Goal: Information Seeking & Learning: Learn about a topic

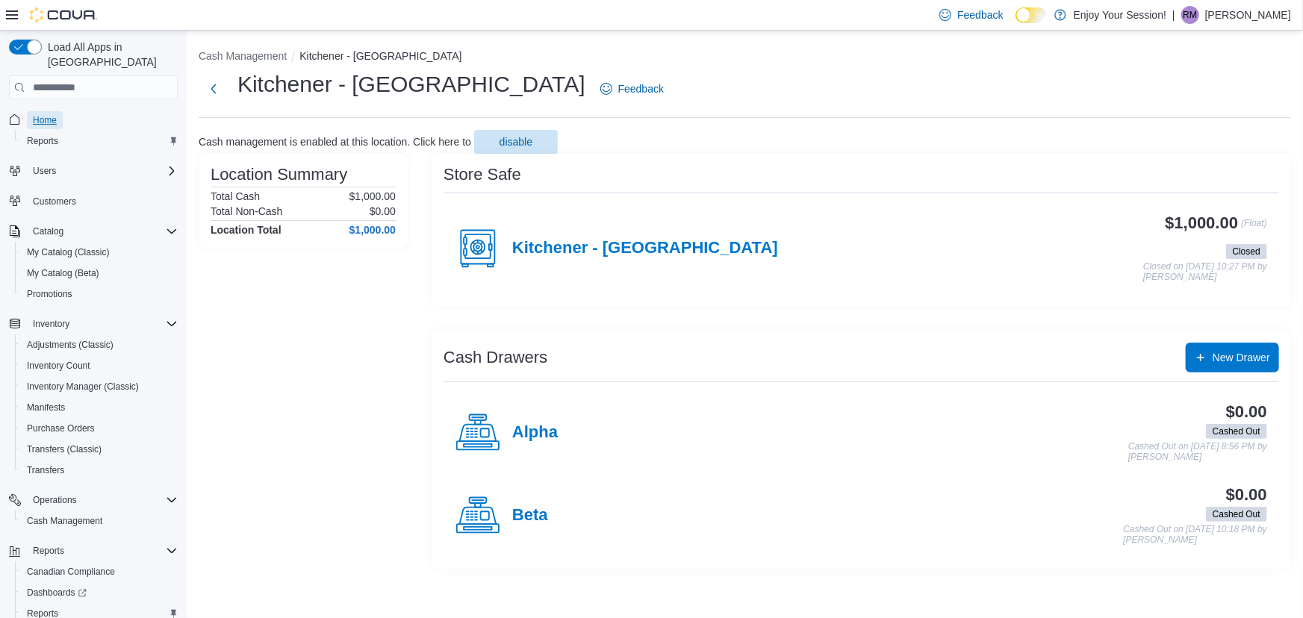
click at [52, 114] on span "Home" at bounding box center [45, 120] width 24 height 12
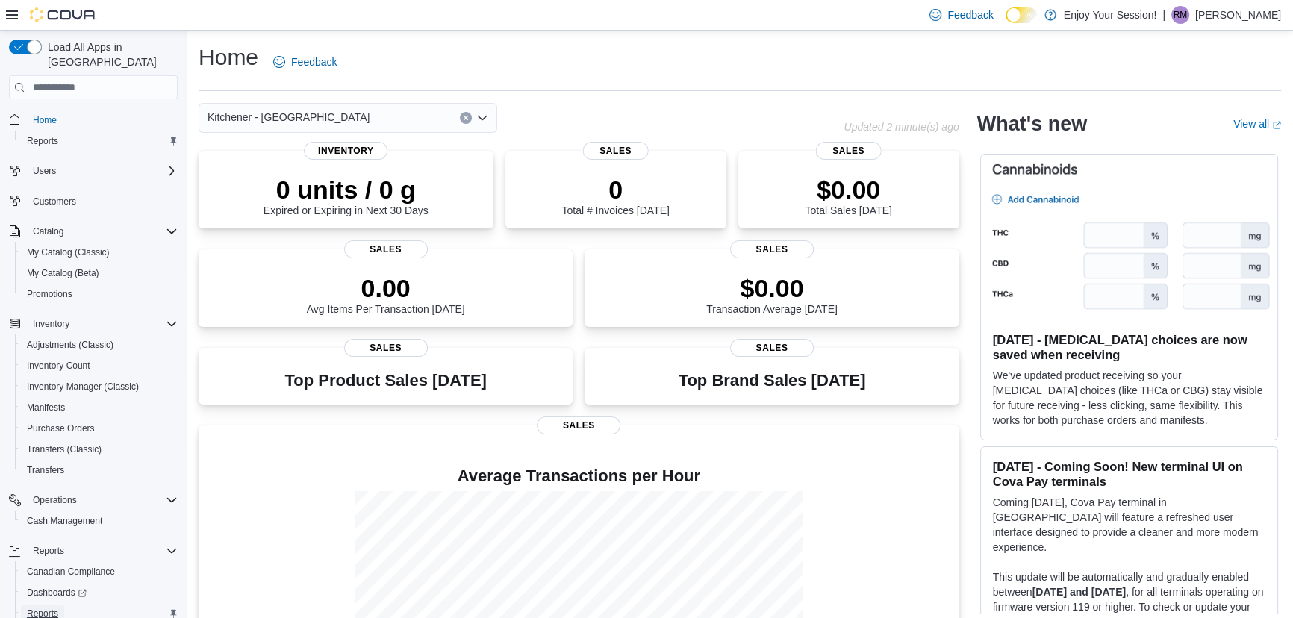
click at [51, 608] on span "Reports" at bounding box center [42, 614] width 31 height 12
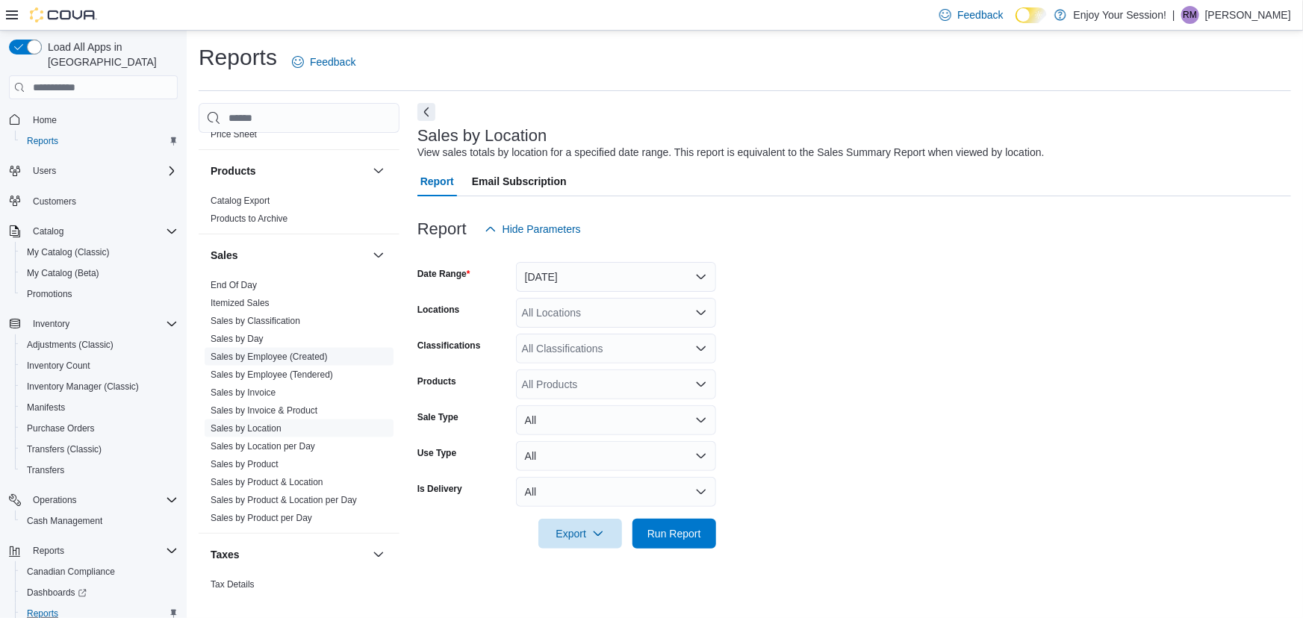
scroll to position [882, 0]
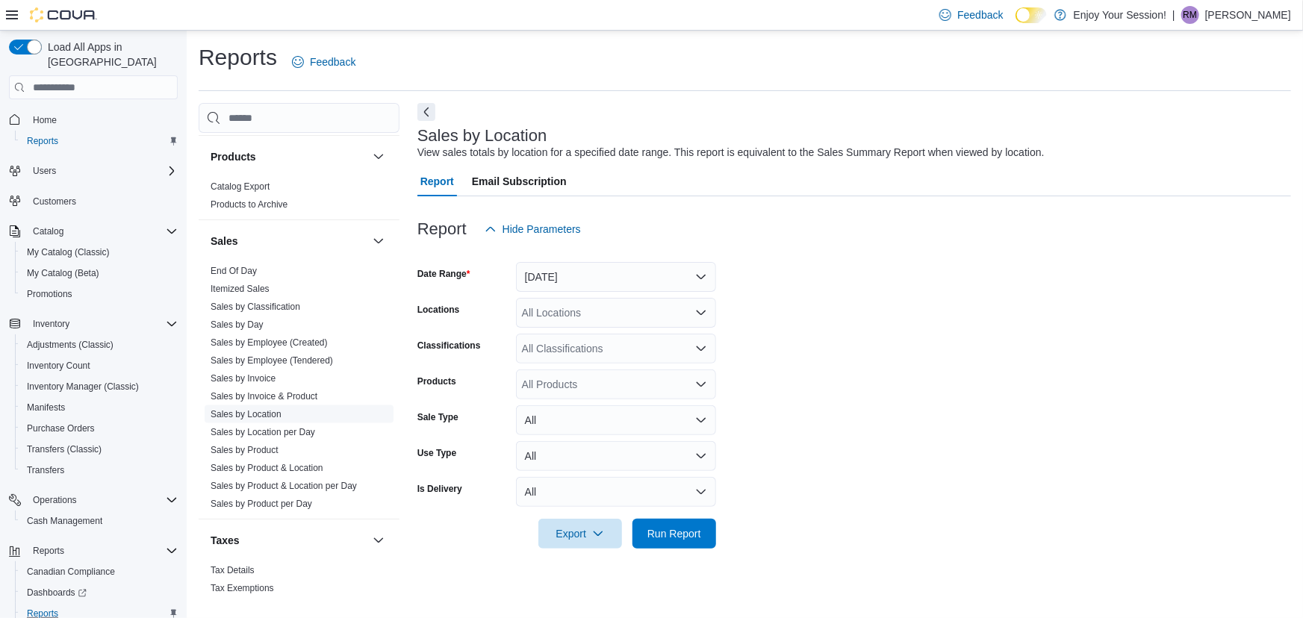
click at [255, 409] on link "Sales by Location" at bounding box center [246, 414] width 71 height 10
click at [568, 276] on button "[DATE]" at bounding box center [616, 277] width 200 height 30
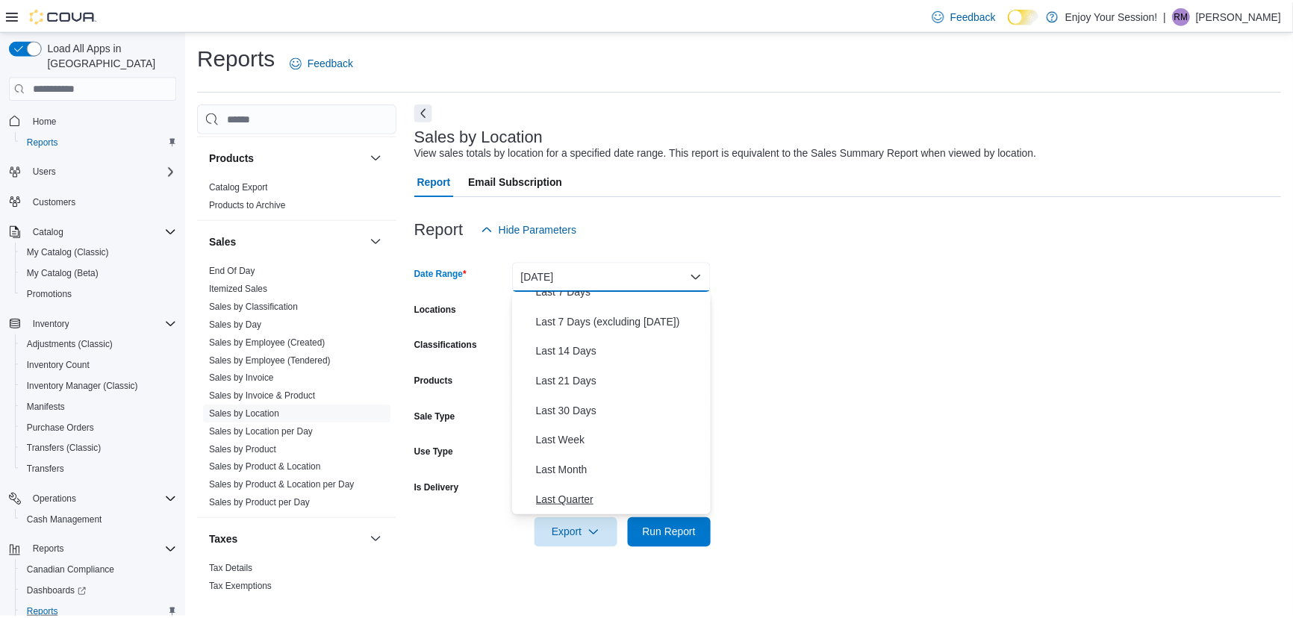
scroll to position [224, 0]
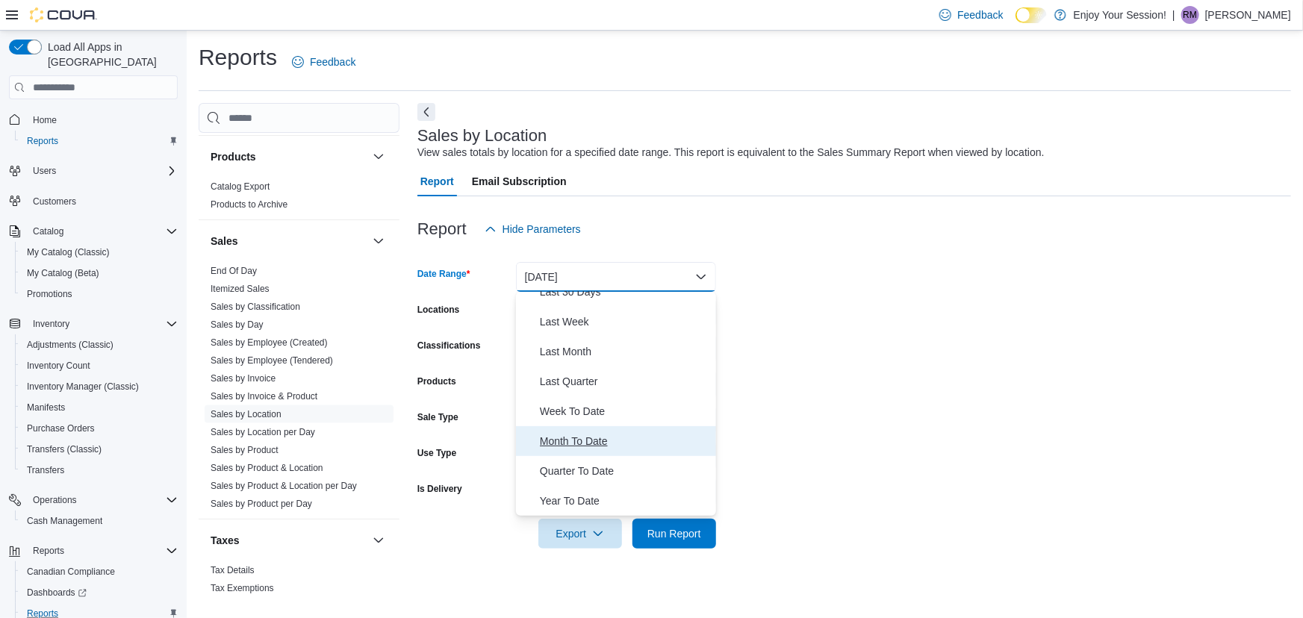
click at [553, 444] on span "Month To Date" at bounding box center [625, 441] width 170 height 18
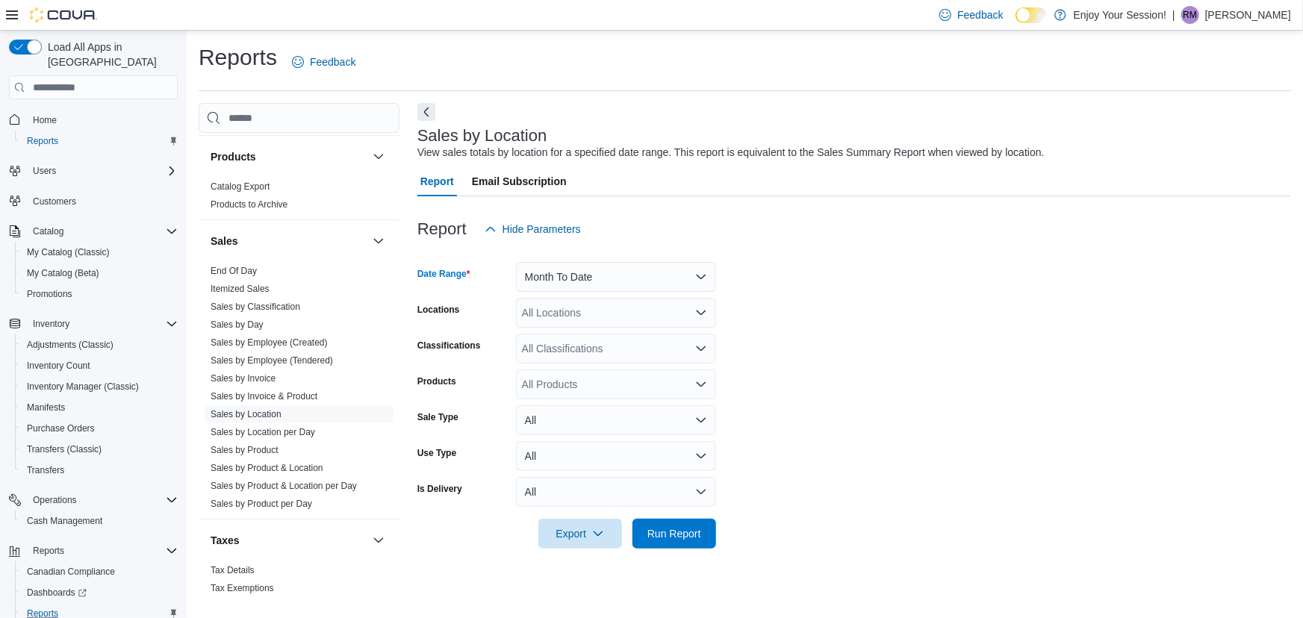
click at [568, 320] on div "All Locations" at bounding box center [616, 313] width 200 height 30
type input "****"
click at [581, 328] on button "Kitchener - [GEOGRAPHIC_DATA]" at bounding box center [616, 339] width 200 height 22
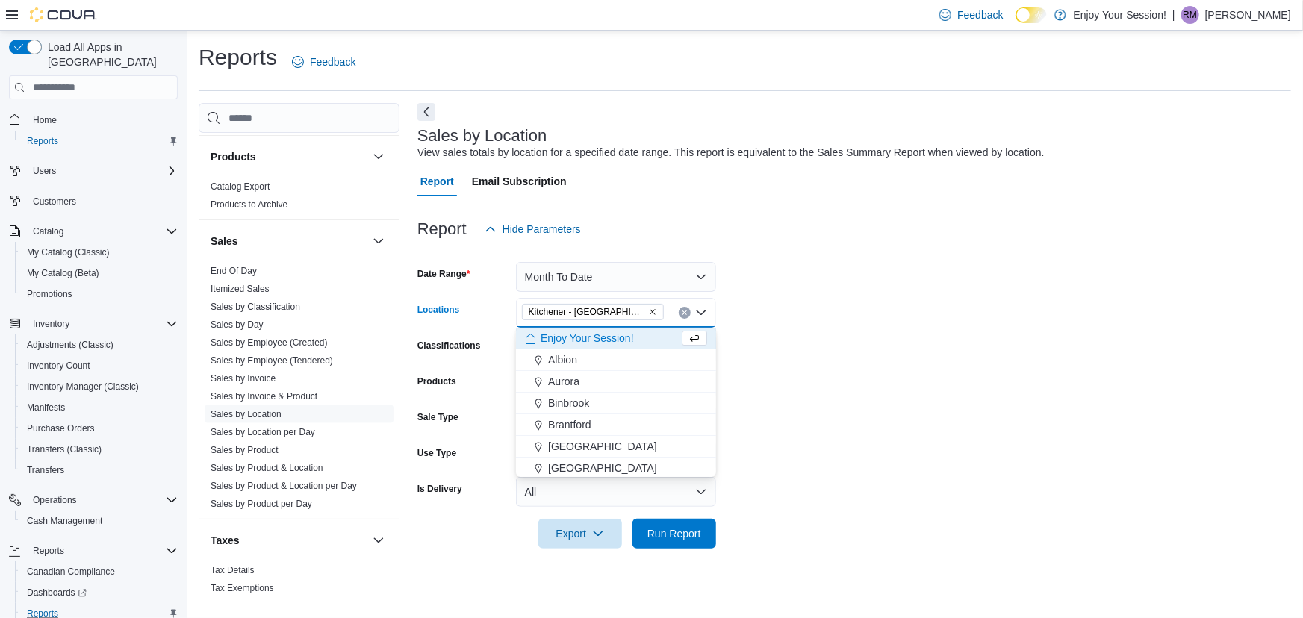
click at [792, 335] on form "Date Range Month To Date Locations Kitchener - [GEOGRAPHIC_DATA] Combo box. Sel…" at bounding box center [854, 396] width 874 height 305
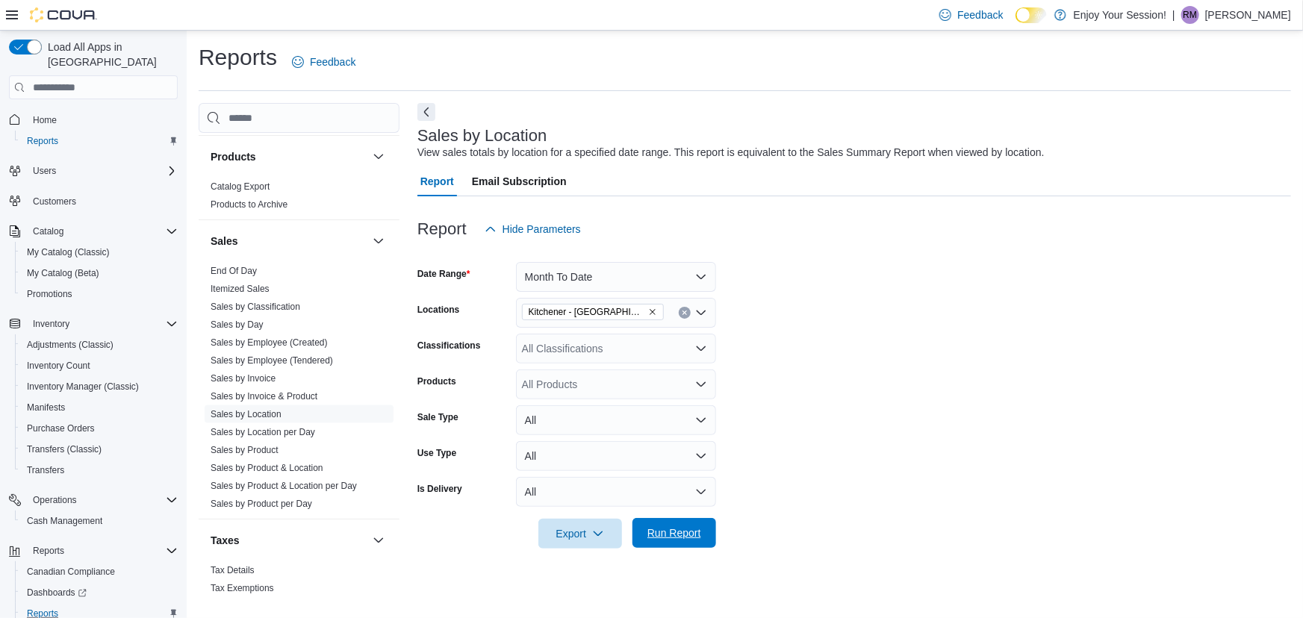
click at [671, 538] on span "Run Report" at bounding box center [674, 533] width 54 height 15
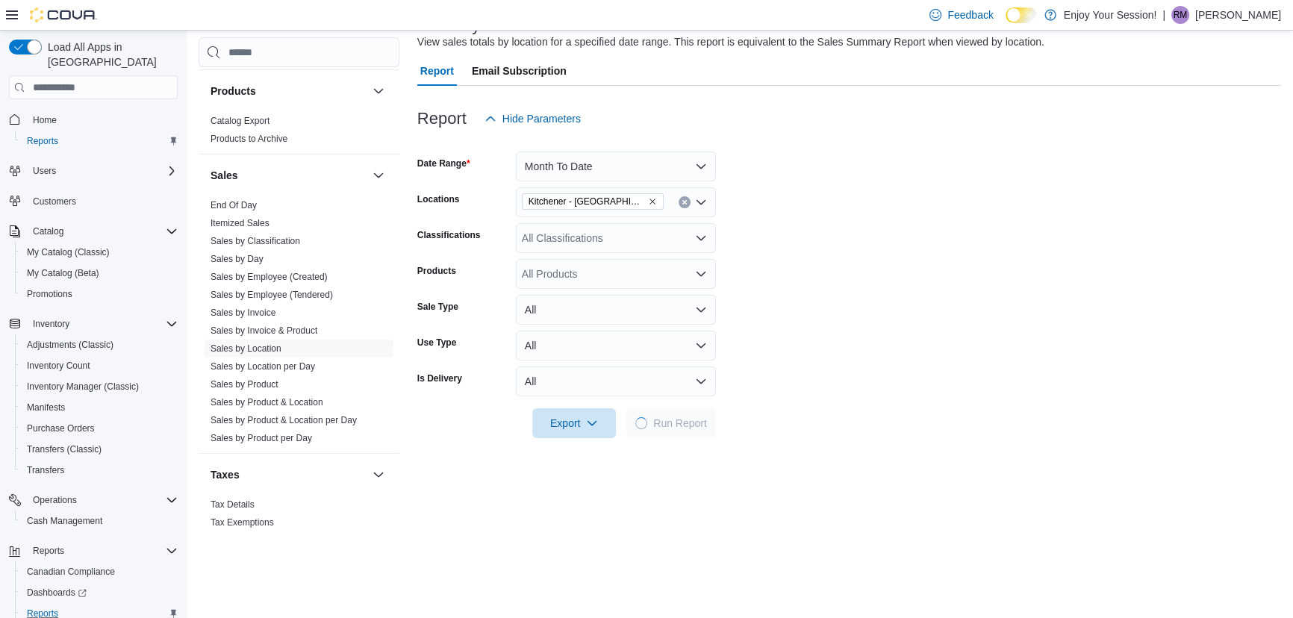
scroll to position [407, 0]
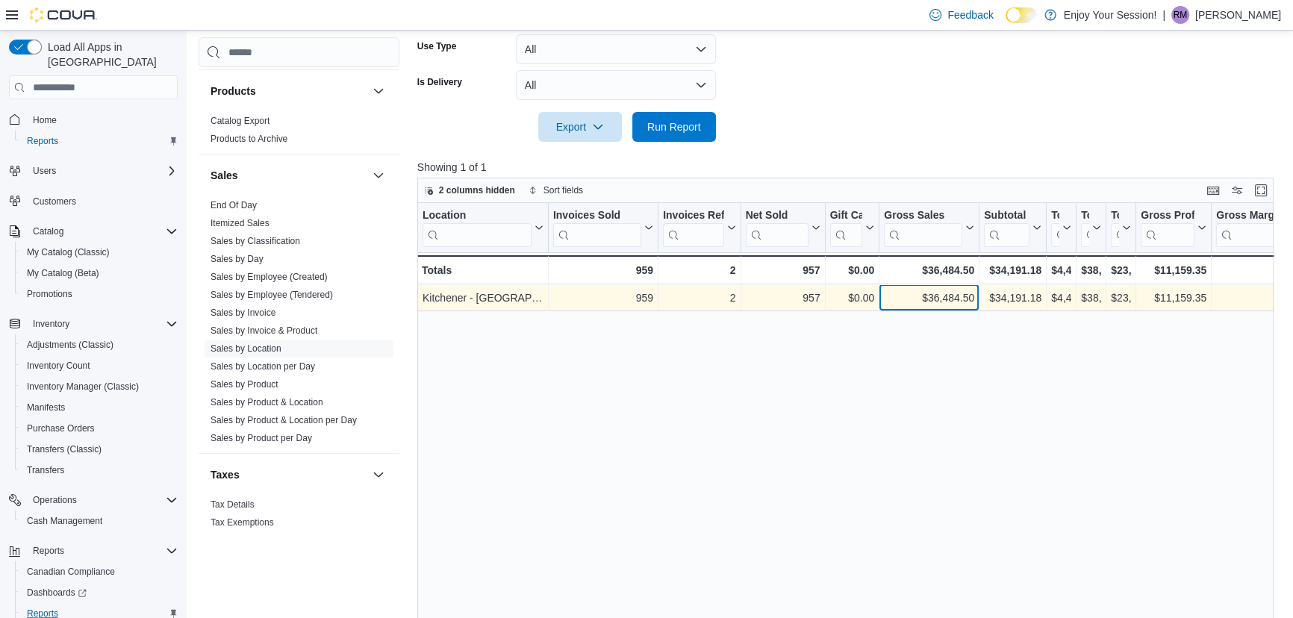
click at [951, 293] on div "$36,484.50" at bounding box center [929, 299] width 90 height 18
click at [1026, 298] on div "$34,191.18" at bounding box center [1012, 299] width 57 height 18
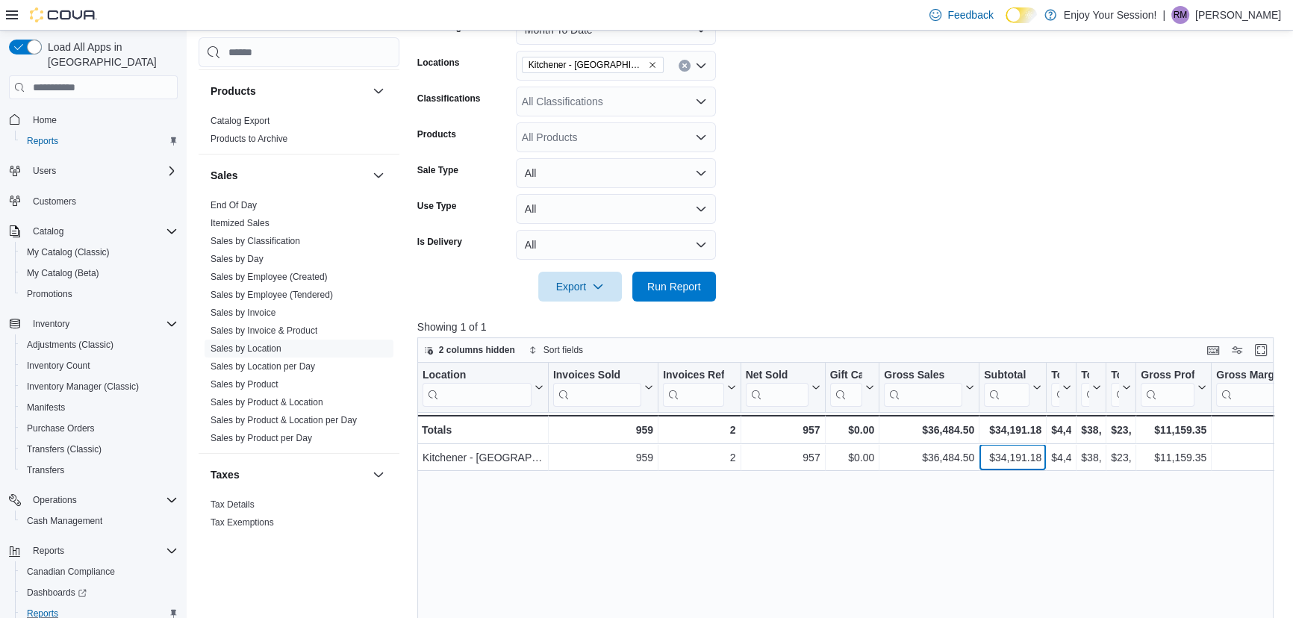
scroll to position [271, 0]
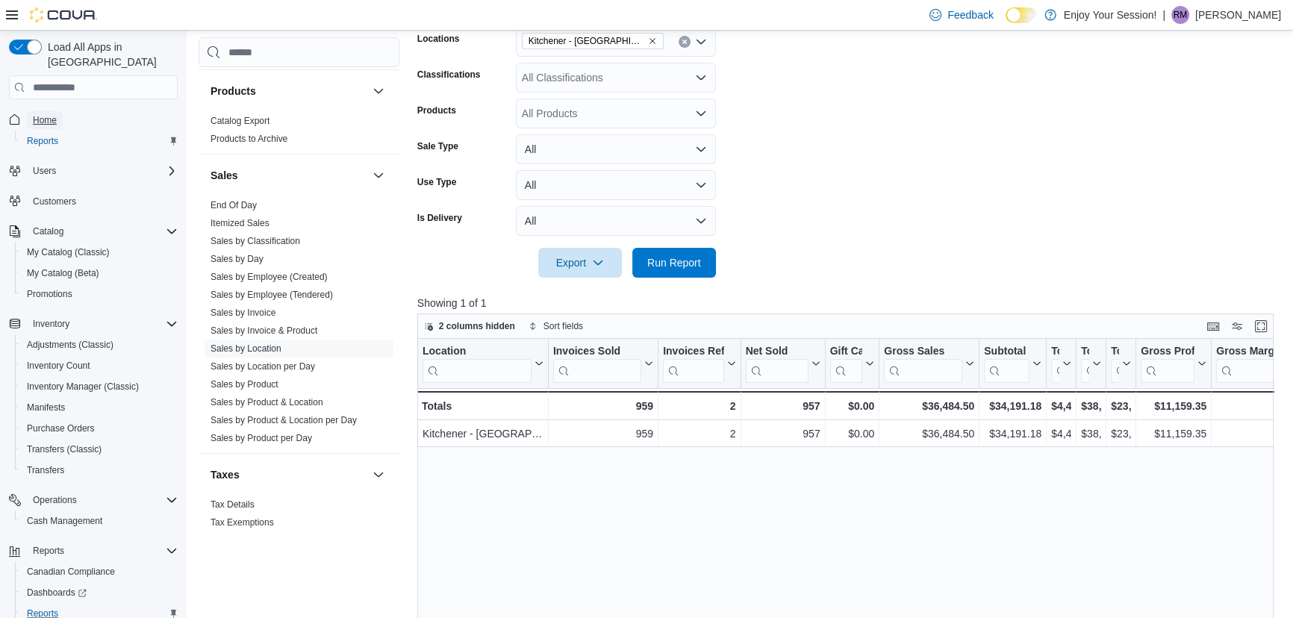
drag, startPoint x: 39, startPoint y: 99, endPoint x: 97, endPoint y: 0, distance: 114.5
click at [39, 114] on span "Home" at bounding box center [45, 120] width 24 height 12
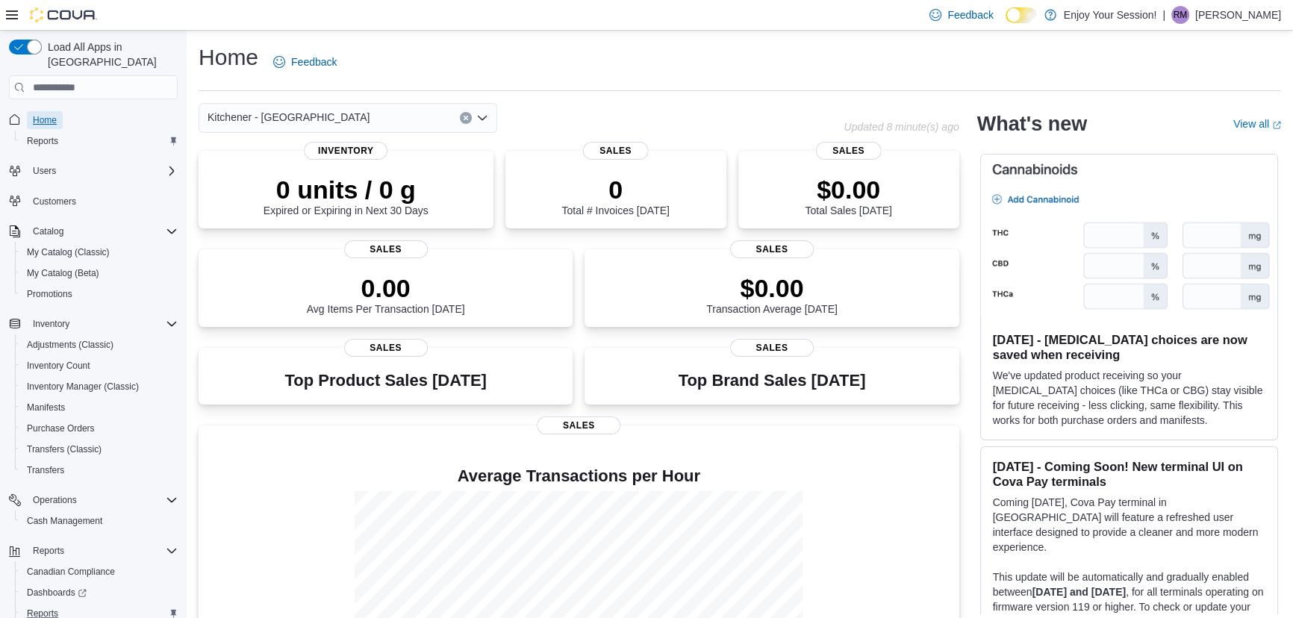
click at [40, 114] on span "Home" at bounding box center [45, 120] width 24 height 12
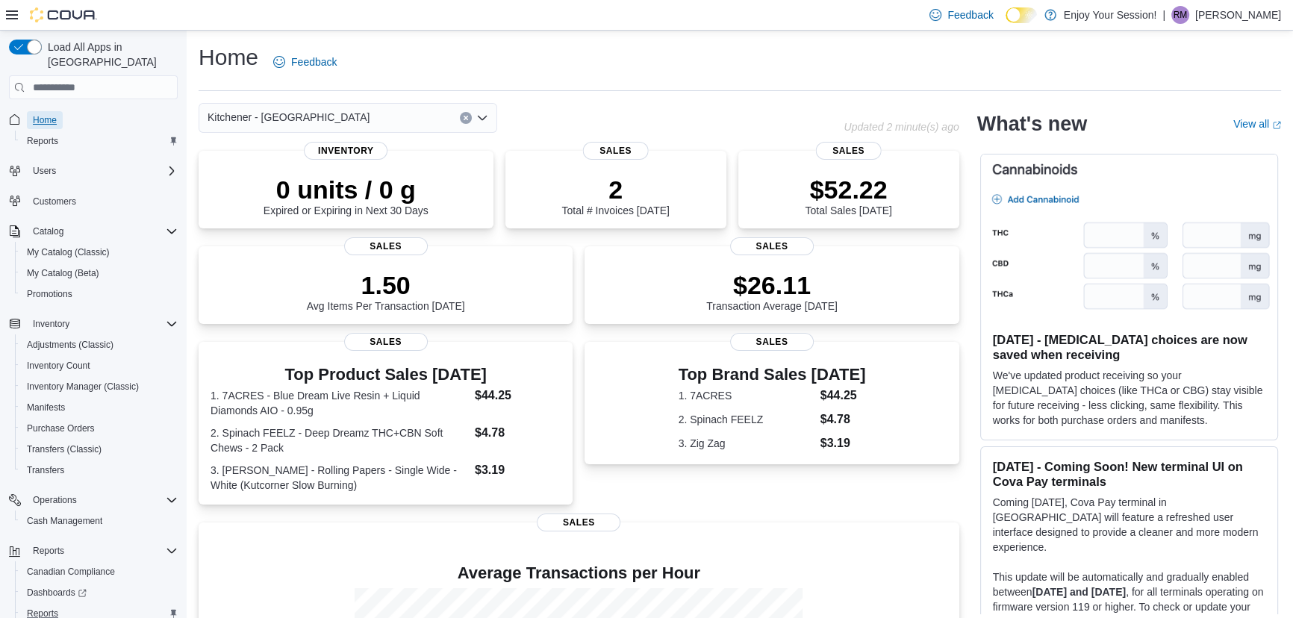
click at [52, 114] on span "Home" at bounding box center [45, 120] width 24 height 12
